Goal: Check status: Check status

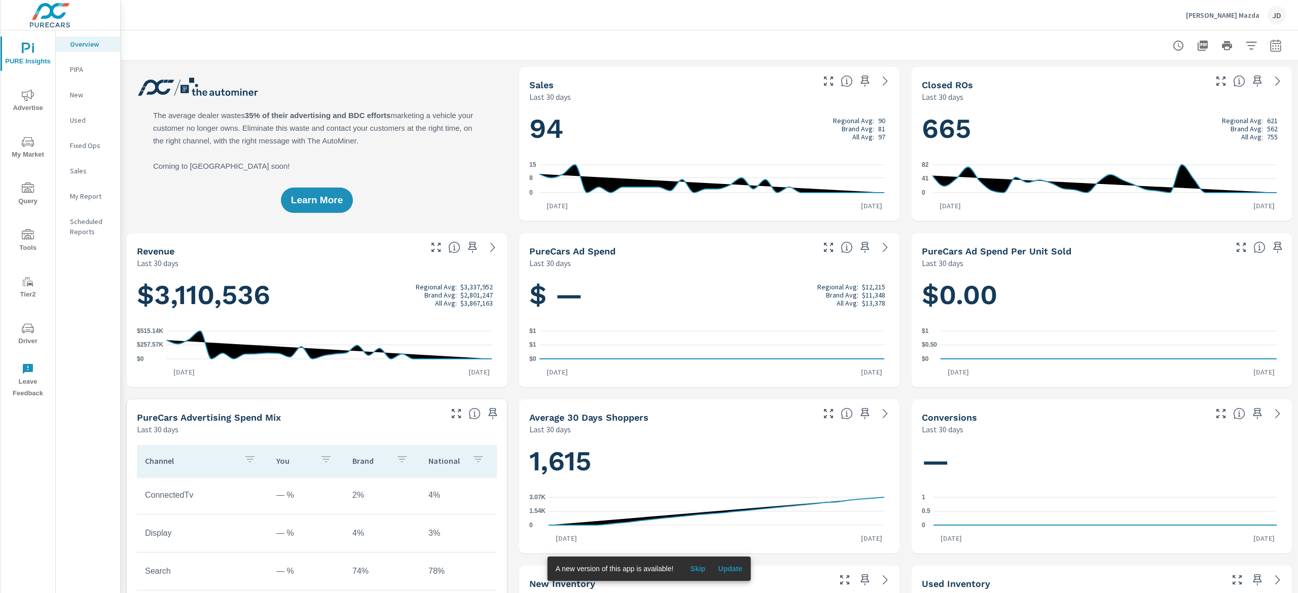
click at [26, 139] on icon "nav menu" at bounding box center [28, 142] width 12 height 12
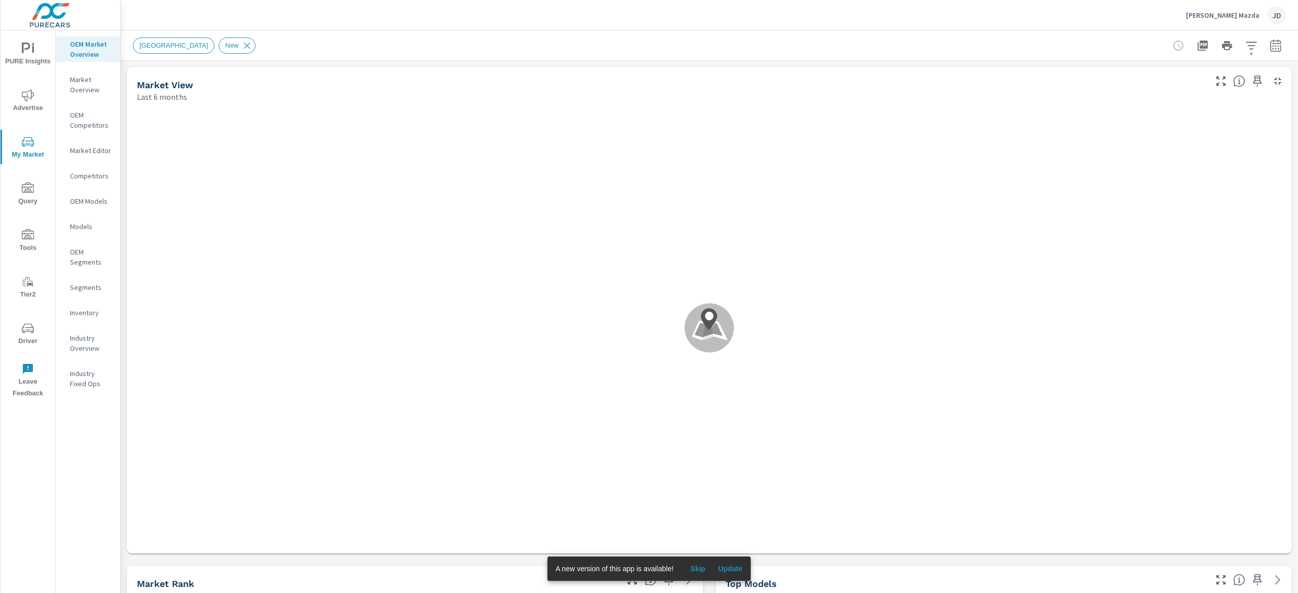
click at [737, 565] on span "Update" at bounding box center [730, 568] width 24 height 9
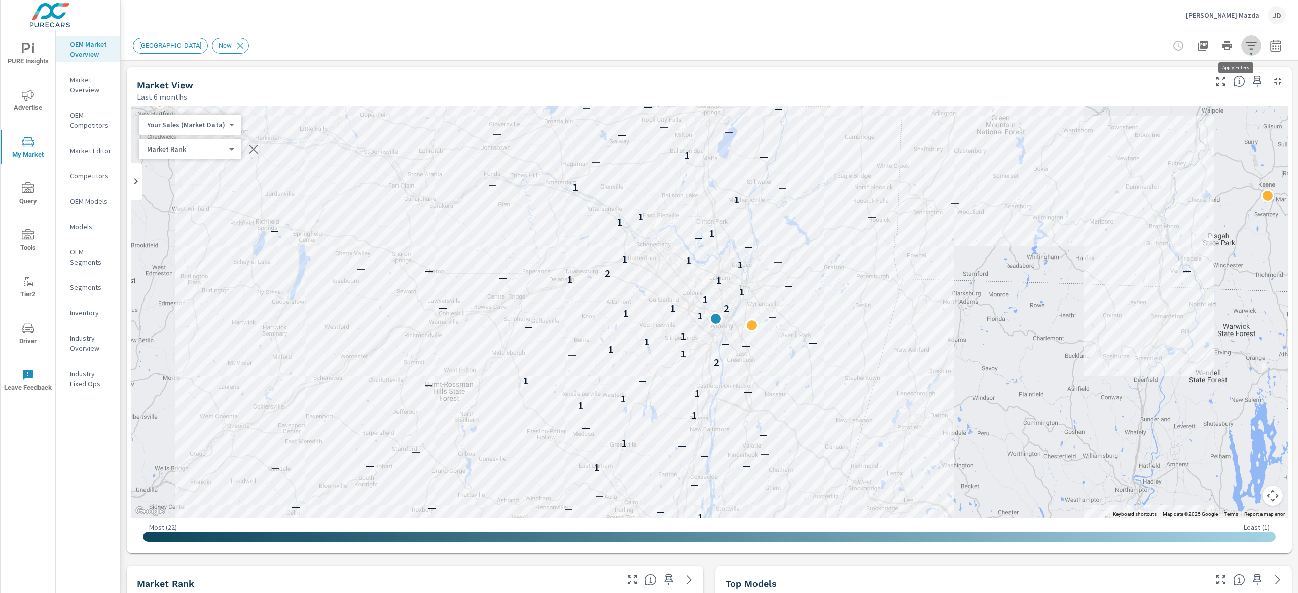
click at [1245, 50] on icon "button" at bounding box center [1251, 46] width 12 height 12
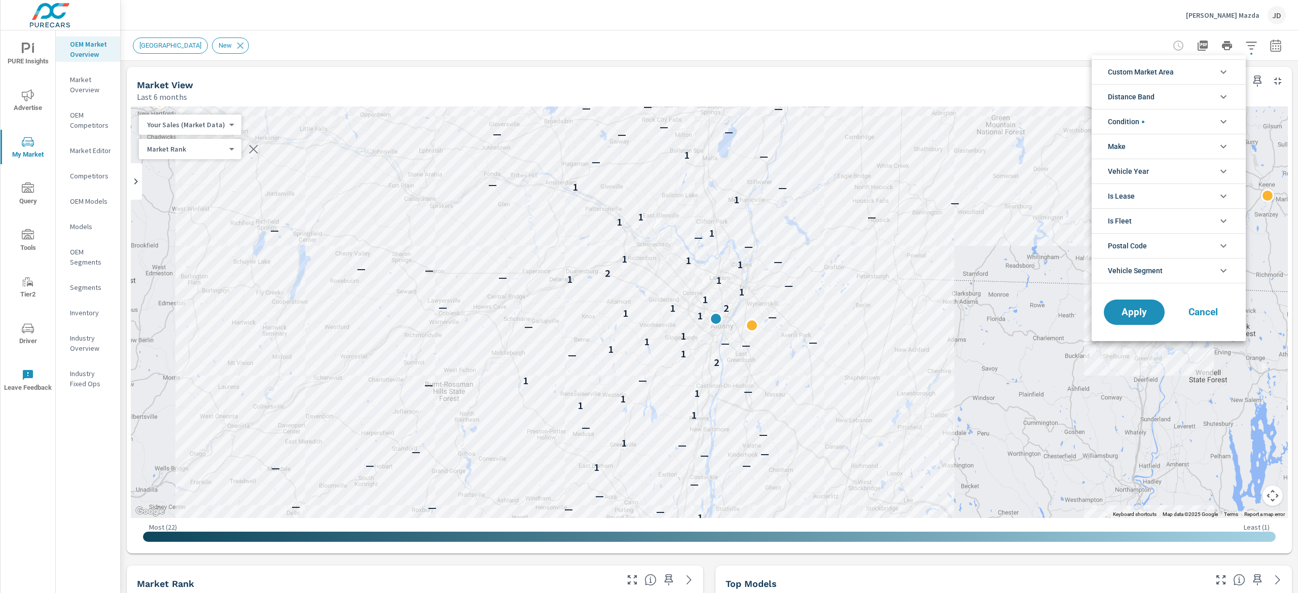
click at [962, 54] on div at bounding box center [649, 296] width 1298 height 593
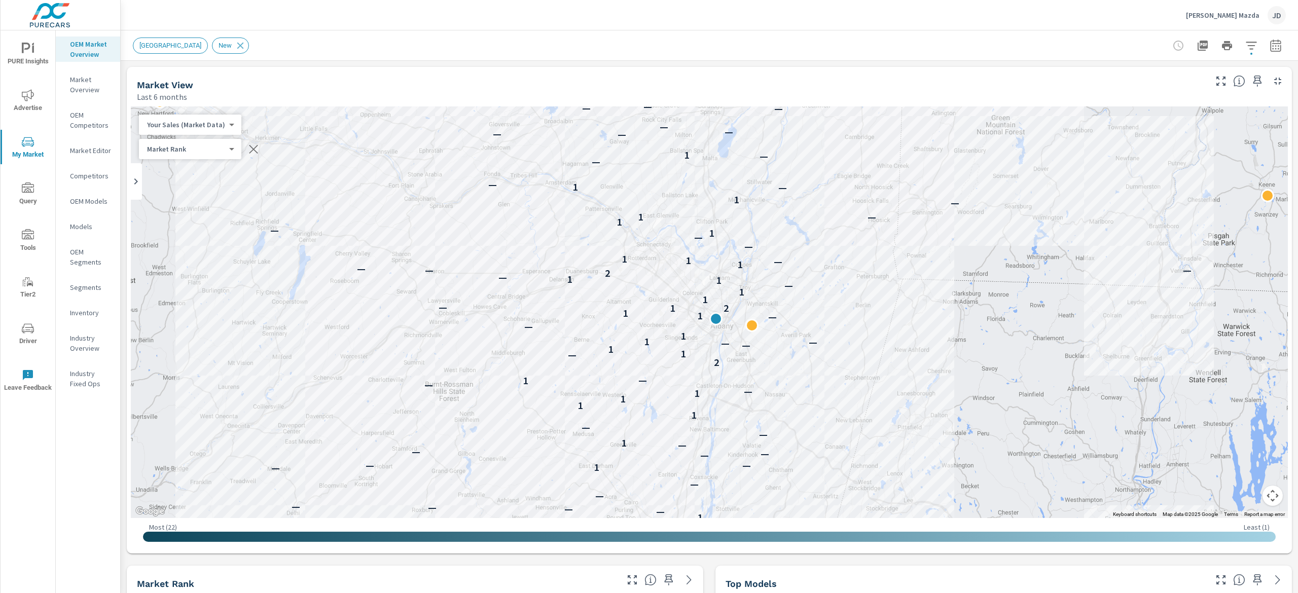
click at [96, 164] on nav "OEM Market Overview Market Overview OEM Competitors Market Editor Competitors O…" at bounding box center [88, 217] width 64 height 375
click at [95, 152] on p "Market Editor" at bounding box center [91, 151] width 42 height 10
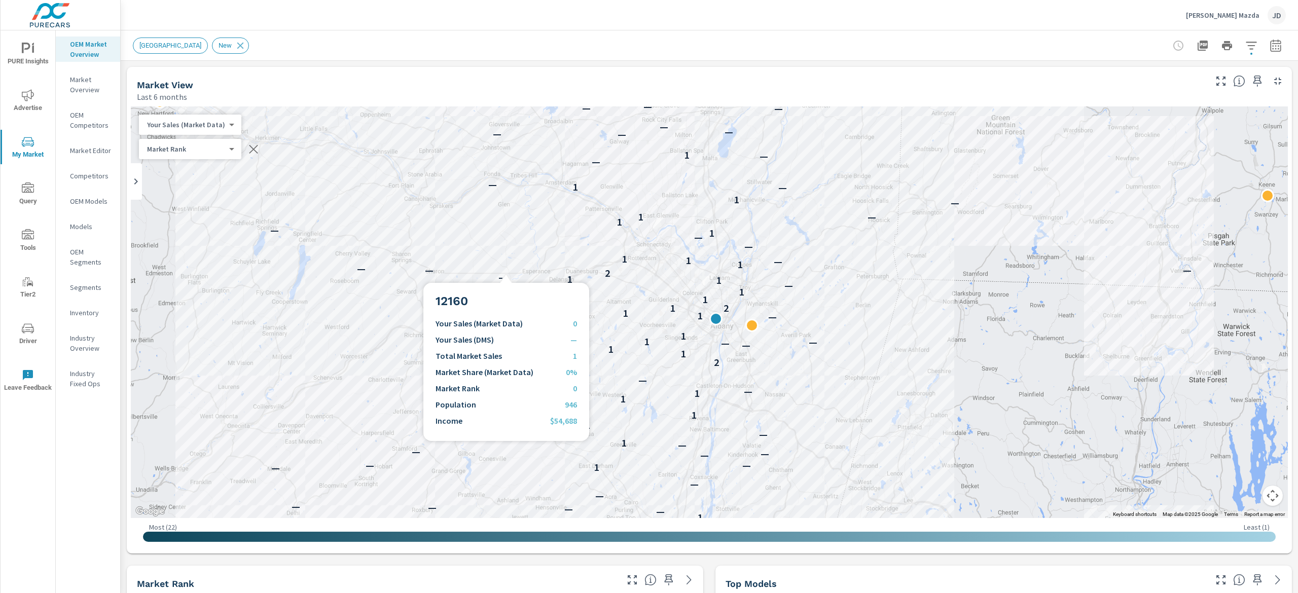
scroll to position [1, 0]
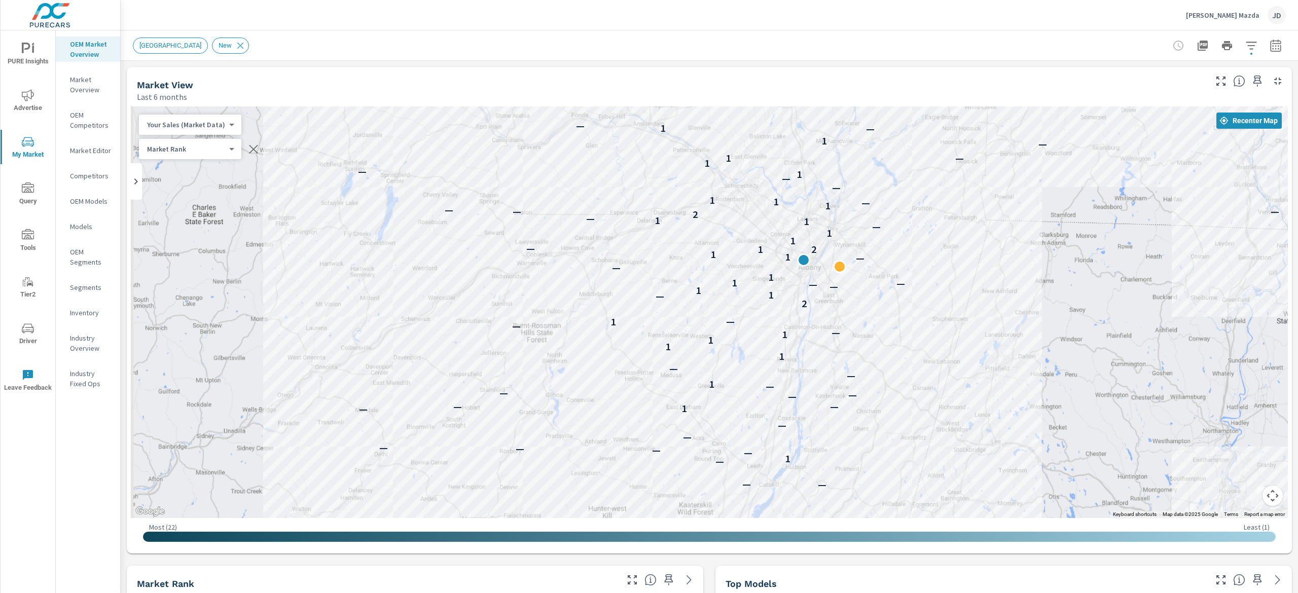
click at [1245, 50] on icon "button" at bounding box center [1251, 46] width 12 height 12
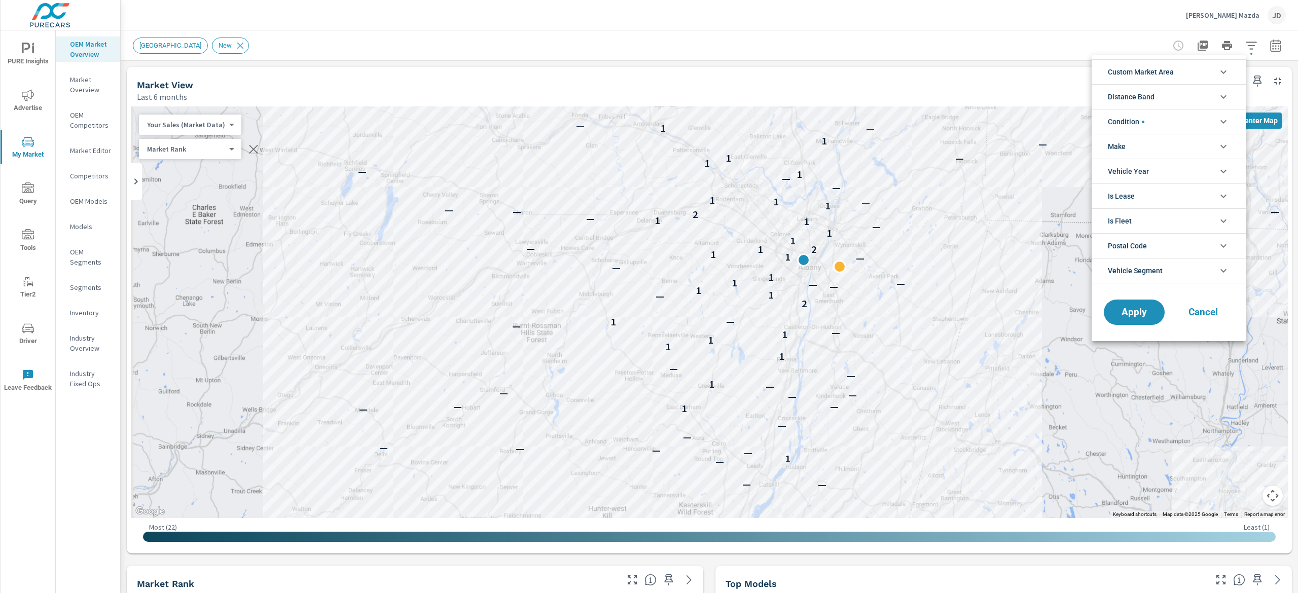
click at [1220, 68] on icon "filter options" at bounding box center [1224, 72] width 12 height 12
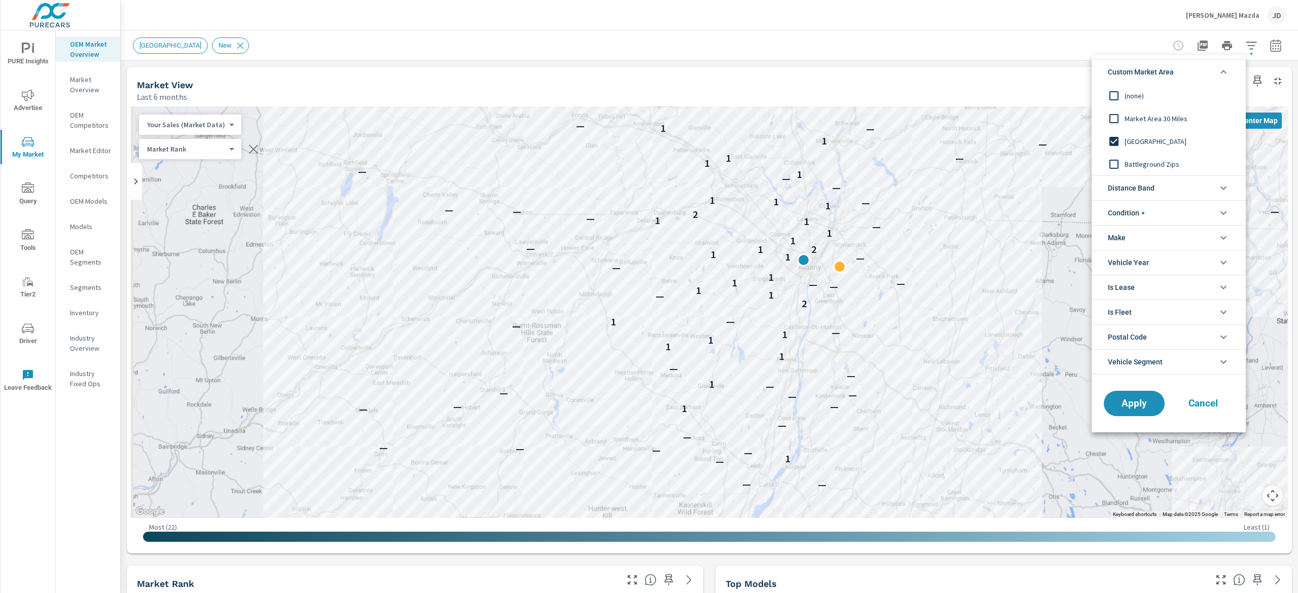
click at [1149, 165] on span "Battleground Zips" at bounding box center [1180, 164] width 111 height 12
click at [1149, 412] on button "Apply" at bounding box center [1134, 403] width 63 height 26
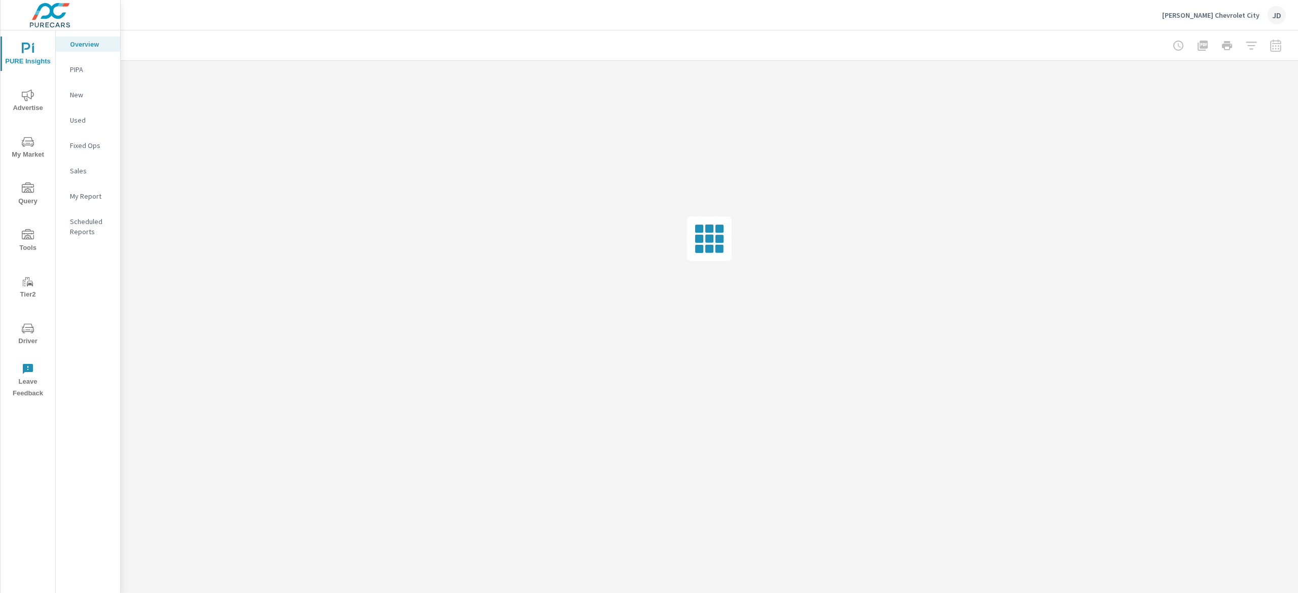
click at [18, 104] on span "Advertise" at bounding box center [28, 101] width 49 height 25
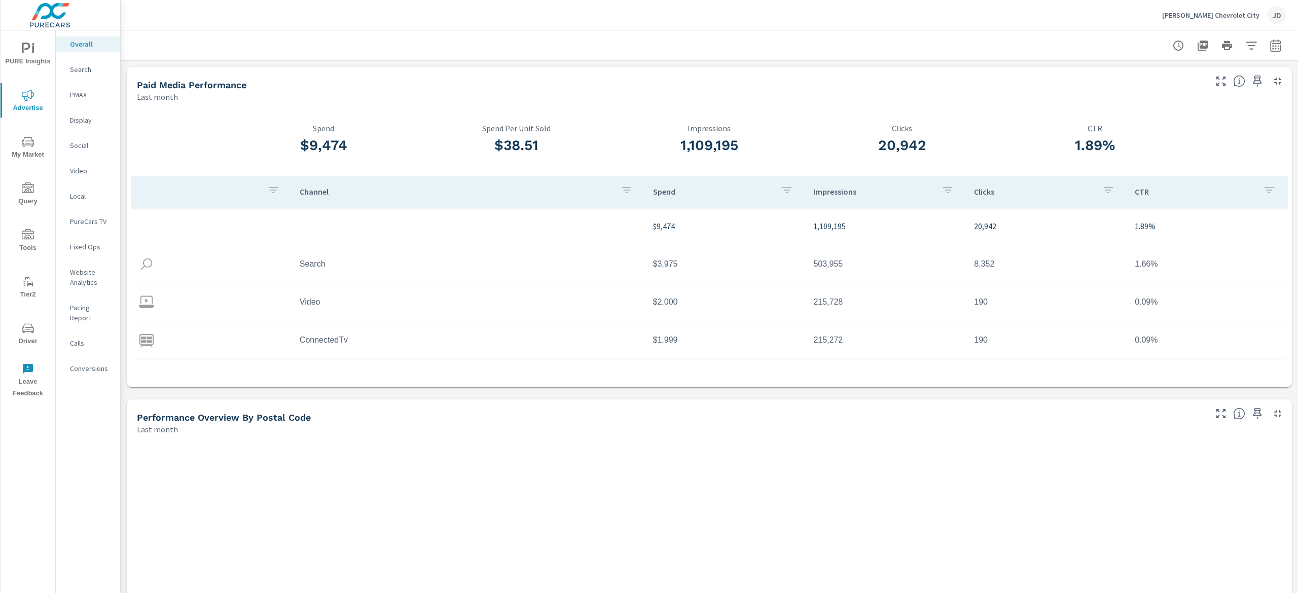
click at [84, 169] on p "Video" at bounding box center [91, 171] width 42 height 10
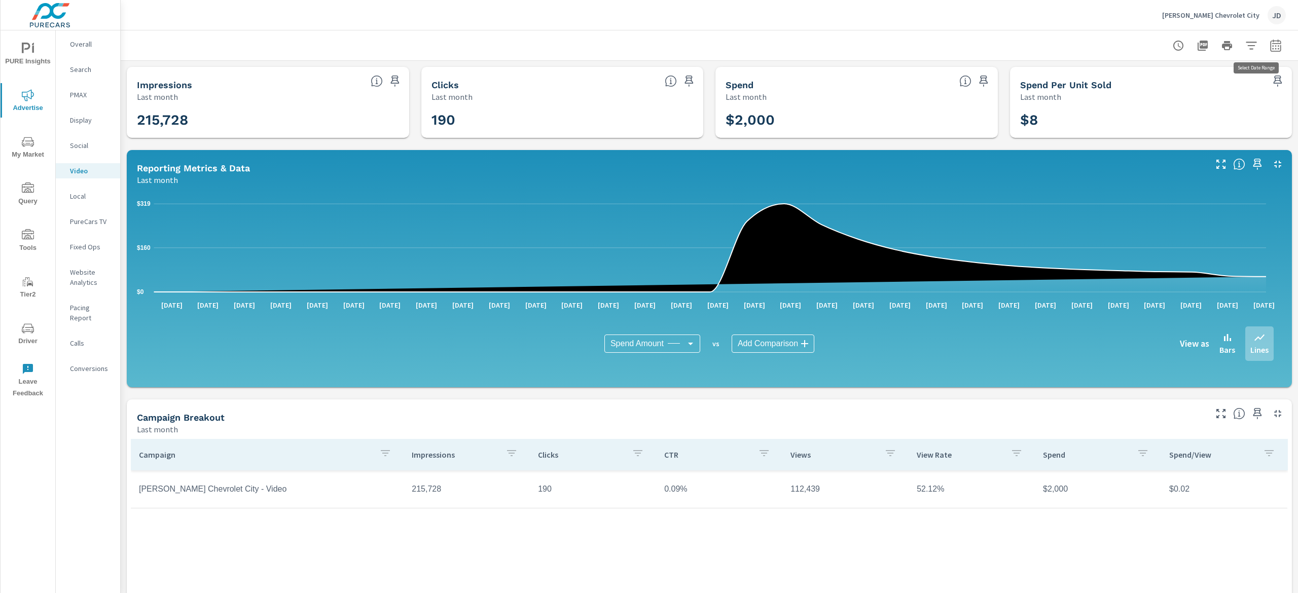
click at [1270, 48] on icon "button" at bounding box center [1276, 46] width 12 height 12
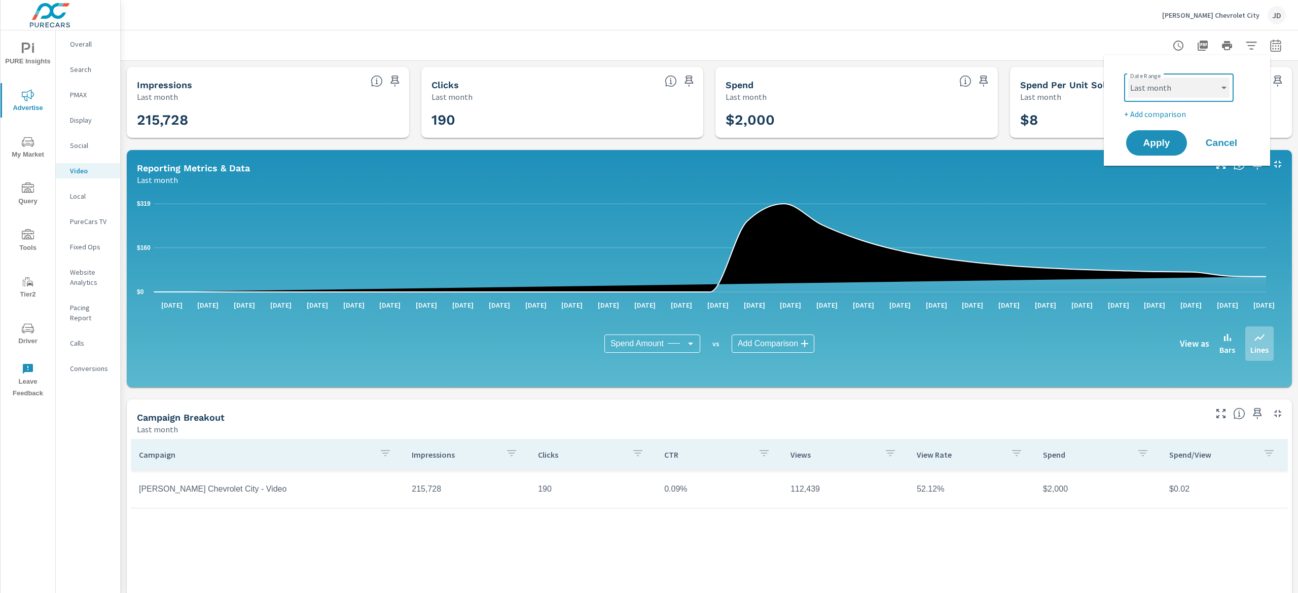
click at [1203, 83] on select "Custom [DATE] Last week Last 7 days Last 14 days Last 30 days Last 45 days Last…" at bounding box center [1178, 88] width 101 height 20
click at [1128, 78] on select "Custom [DATE] Last week Last 7 days Last 14 days Last 30 days Last 45 days Last…" at bounding box center [1178, 88] width 101 height 20
select select "Month to date"
click at [1160, 138] on span "Apply" at bounding box center [1157, 143] width 42 height 10
